Goal: Task Accomplishment & Management: Manage account settings

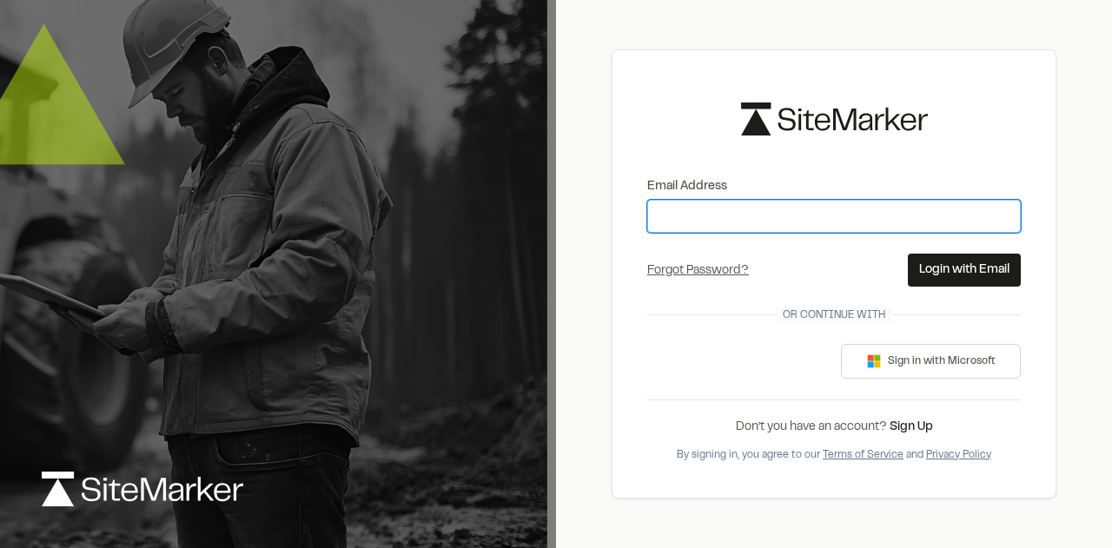
click at [759, 206] on input "Email Address" at bounding box center [833, 216] width 373 height 33
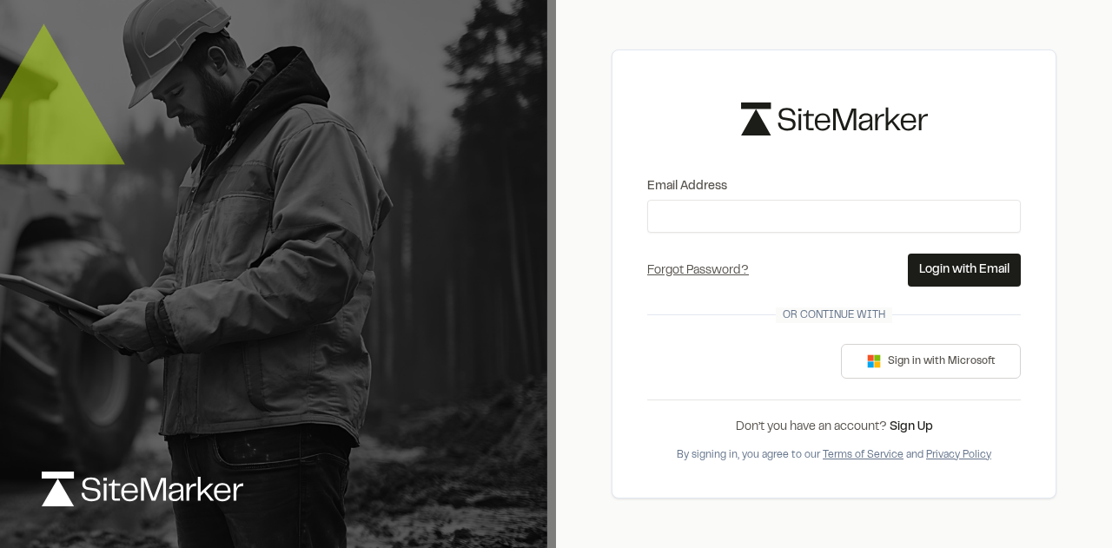
click at [908, 177] on label "Email Address" at bounding box center [833, 186] width 373 height 19
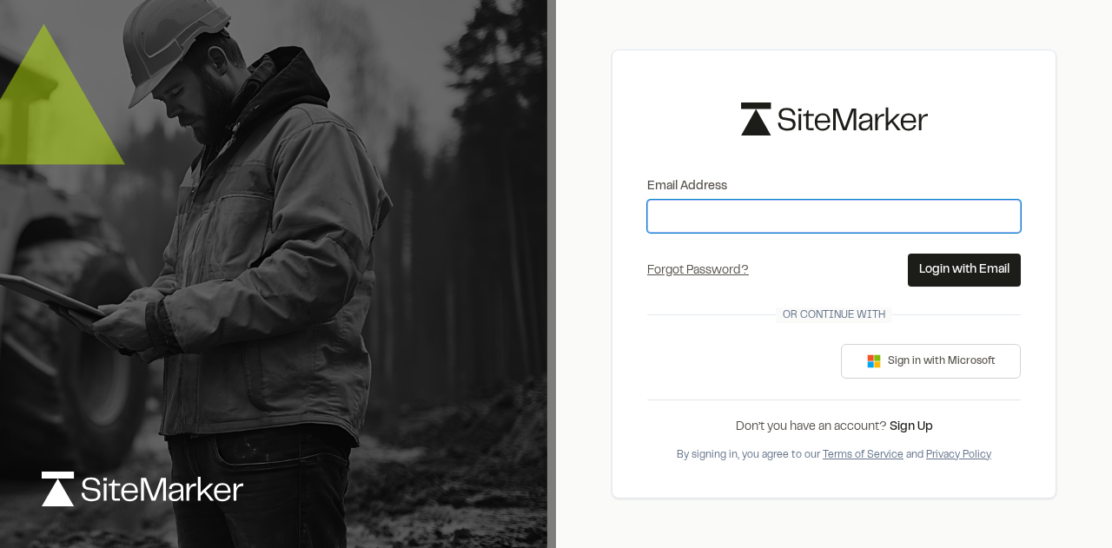
click at [908, 200] on input "Email Address" at bounding box center [833, 216] width 373 height 33
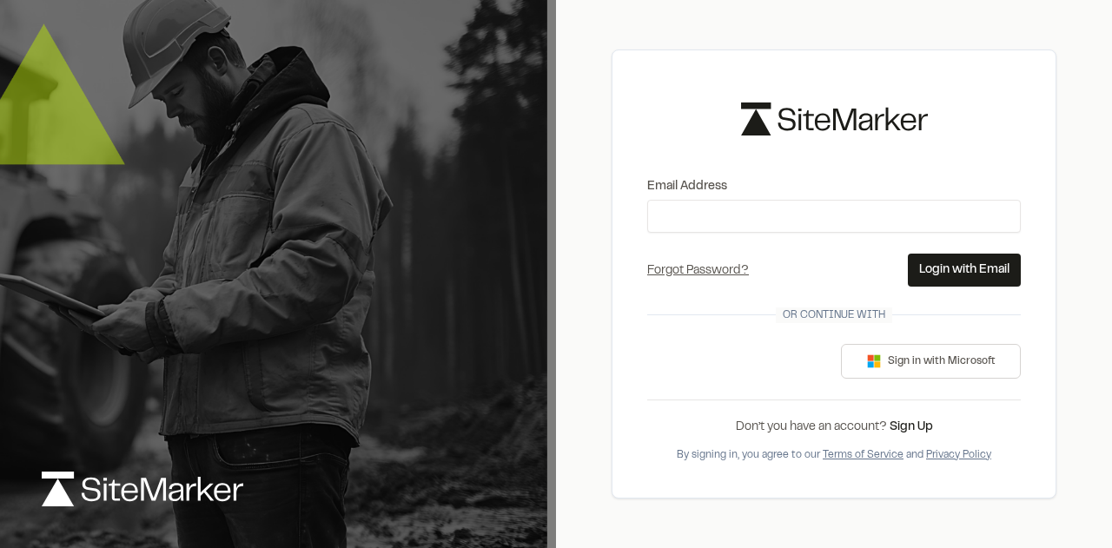
click at [751, 232] on form "Email Address Forgot Password? Forgot Password Send Reset Link Please type your…" at bounding box center [833, 231] width 373 height 109
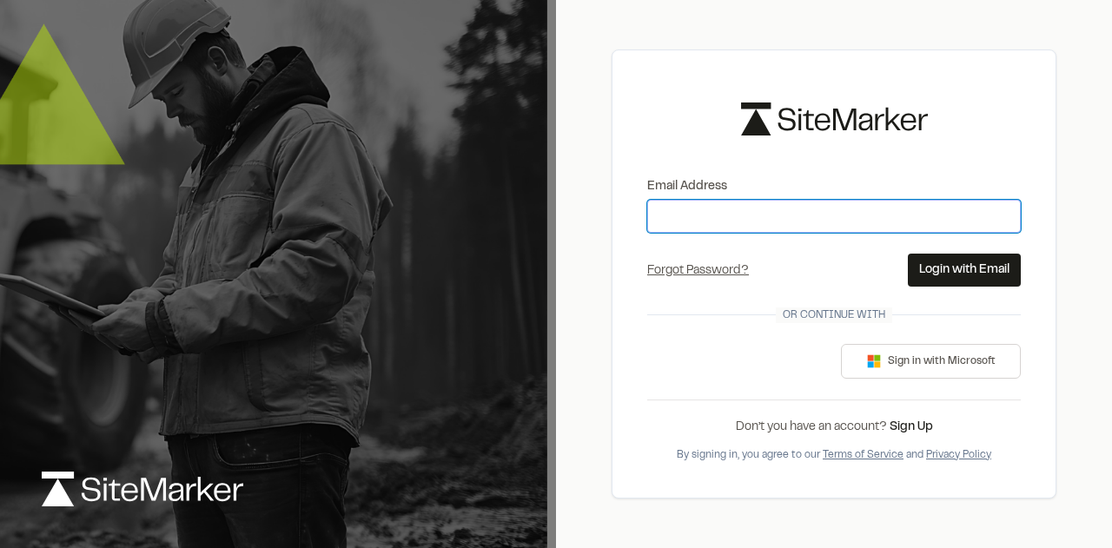
click at [762, 208] on input "Email Address" at bounding box center [833, 216] width 373 height 33
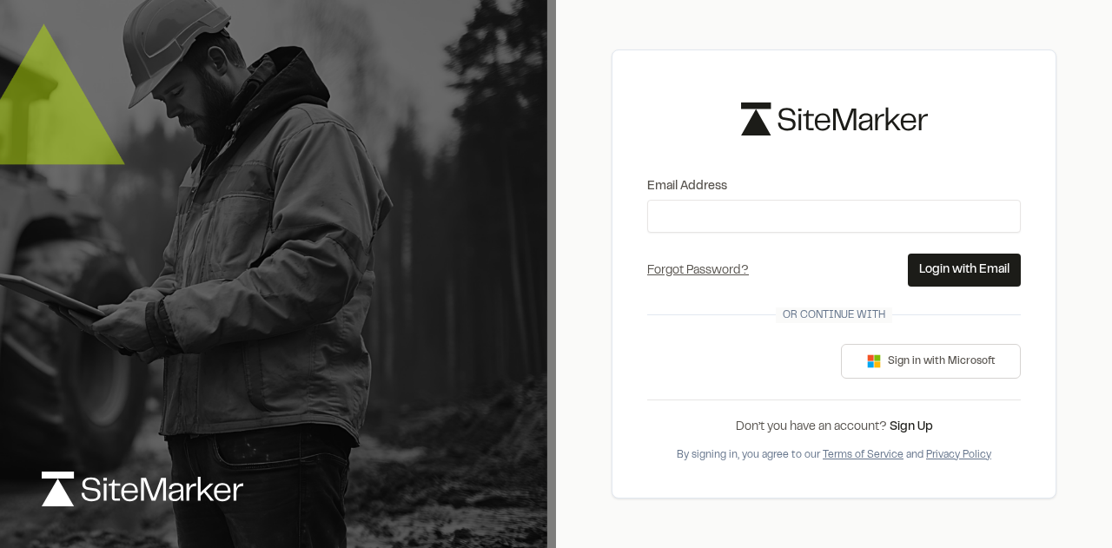
click at [855, 126] on img at bounding box center [834, 118] width 187 height 32
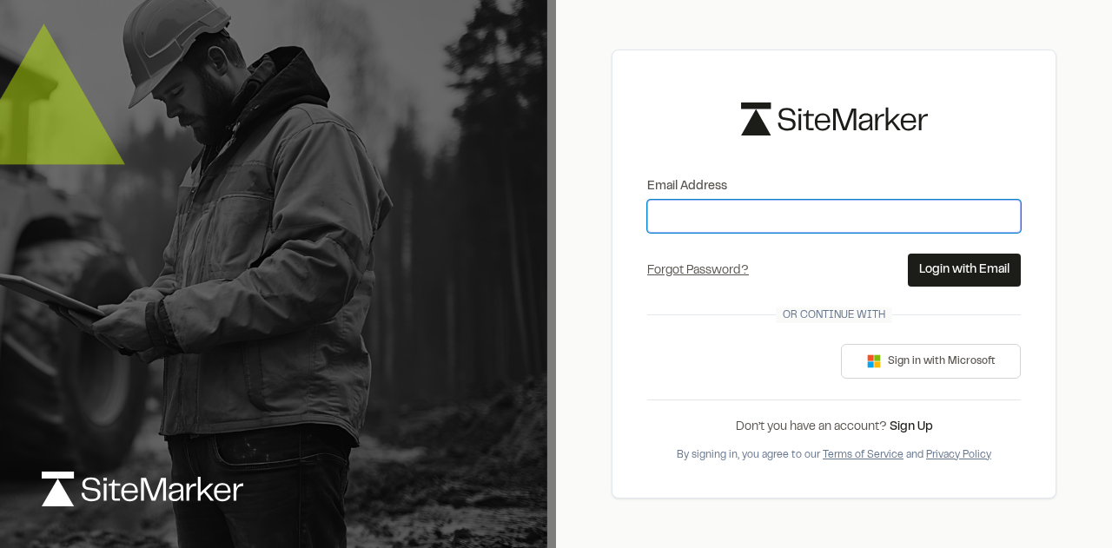
click at [756, 202] on input "Email Address" at bounding box center [833, 216] width 373 height 33
click at [754, 206] on input "Email Address" at bounding box center [833, 216] width 373 height 33
click at [707, 210] on input "Email Address" at bounding box center [833, 216] width 373 height 33
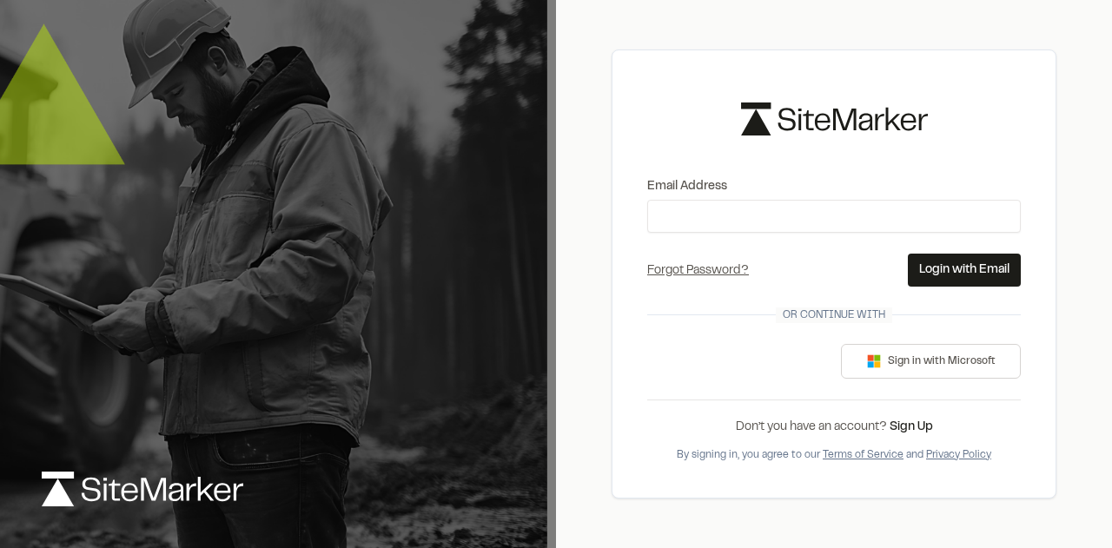
click at [969, 116] on div "Email Address Forgot Password? Forgot Password Send Reset Link Please type your…" at bounding box center [833, 273] width 445 height 448
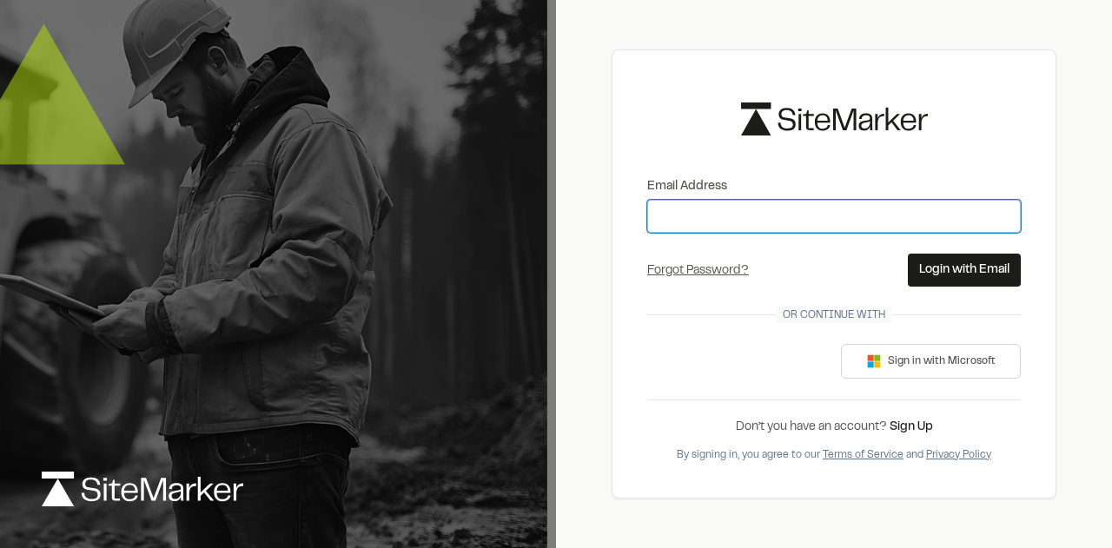
click at [769, 200] on input "Email Address" at bounding box center [833, 216] width 373 height 33
